Goal: Find specific page/section: Find specific page/section

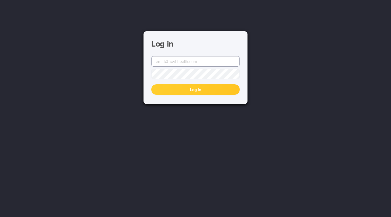
type input "[EMAIL_ADDRESS][DOMAIN_NAME]"
click at [190, 94] on button "Log in" at bounding box center [195, 89] width 88 height 10
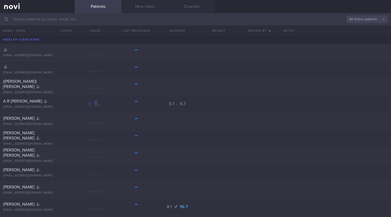
click at [54, 24] on input "text" at bounding box center [195, 19] width 391 height 12
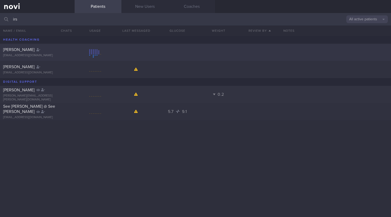
type input "irs"
click at [75, 51] on div at bounding box center [95, 52] width 41 height 6
select select "8"
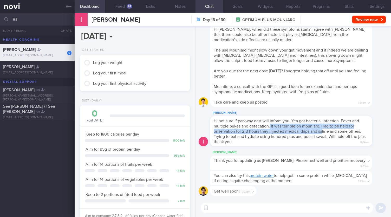
drag, startPoint x: 269, startPoint y: 130, endPoint x: 321, endPoint y: 134, distance: 52.1
click at [321, 134] on span "Hi not sure if parkway east will inform you. Yea got bacterial infection. Fever…" at bounding box center [290, 131] width 152 height 25
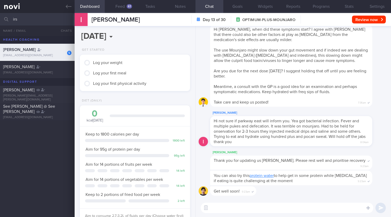
click at [246, 140] on span "Hi not sure if parkway east will inform you. Yea got bacterial infection. Fever…" at bounding box center [290, 131] width 152 height 25
click at [123, 5] on button "Feed 61" at bounding box center [120, 6] width 30 height 13
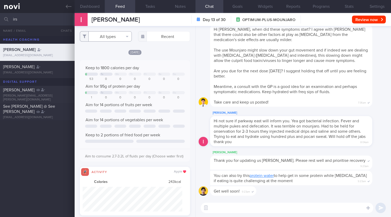
click at [123, 34] on button "All types" at bounding box center [106, 36] width 52 height 10
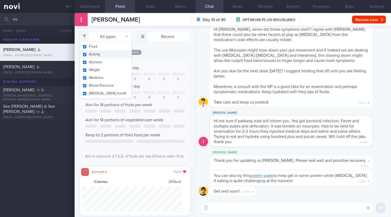
click at [97, 56] on button "Activity" at bounding box center [105, 54] width 51 height 8
checkbox input "false"
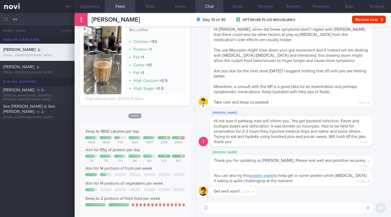
drag, startPoint x: 32, startPoint y: 18, endPoint x: 0, endPoint y: 15, distance: 31.9
click at [0, 15] on input "irs" at bounding box center [195, 19] width 391 height 12
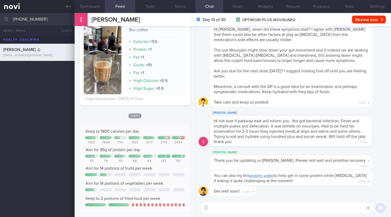
drag, startPoint x: 51, startPoint y: 20, endPoint x: 1, endPoint y: 15, distance: 50.1
click at [0, 15] on input "[PHONE_NUMBER]" at bounding box center [195, 19] width 391 height 12
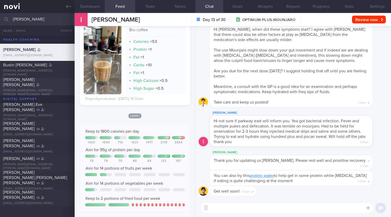
type input "[PERSON_NAME]"
click at [49, 90] on div "[PERSON_NAME][EMAIL_ADDRESS][PERSON_NAME][DOMAIN_NAME]" at bounding box center [37, 93] width 68 height 8
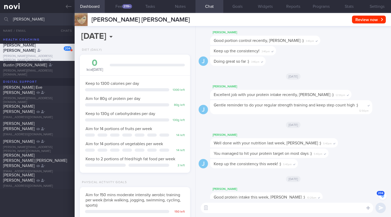
scroll to position [-728, 0]
